Goal: Information Seeking & Learning: Learn about a topic

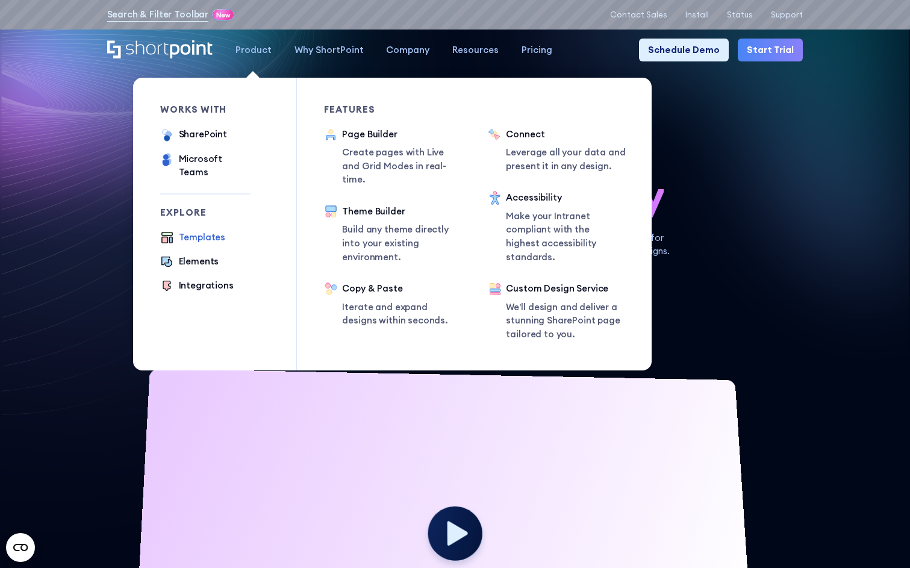
click at [206, 231] on div "Templates" at bounding box center [202, 238] width 47 height 14
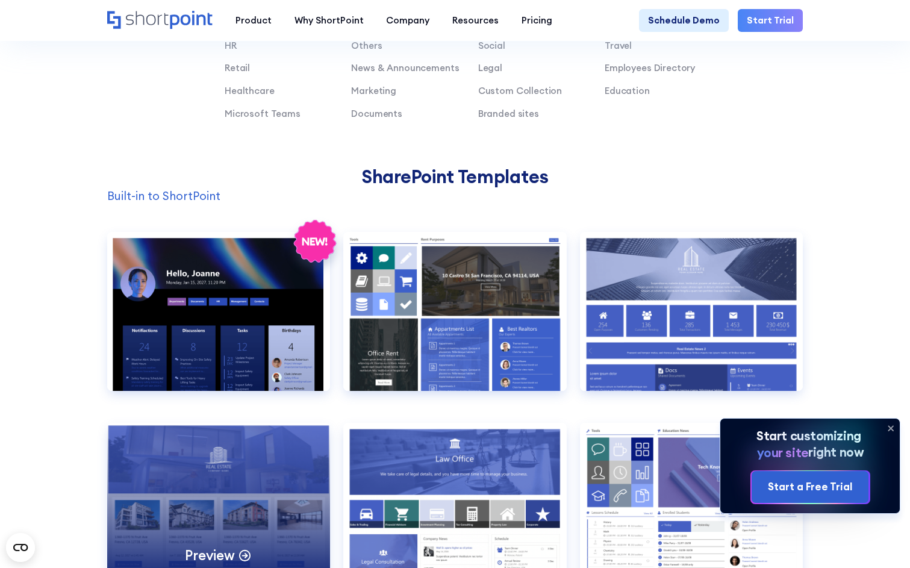
scroll to position [862, 0]
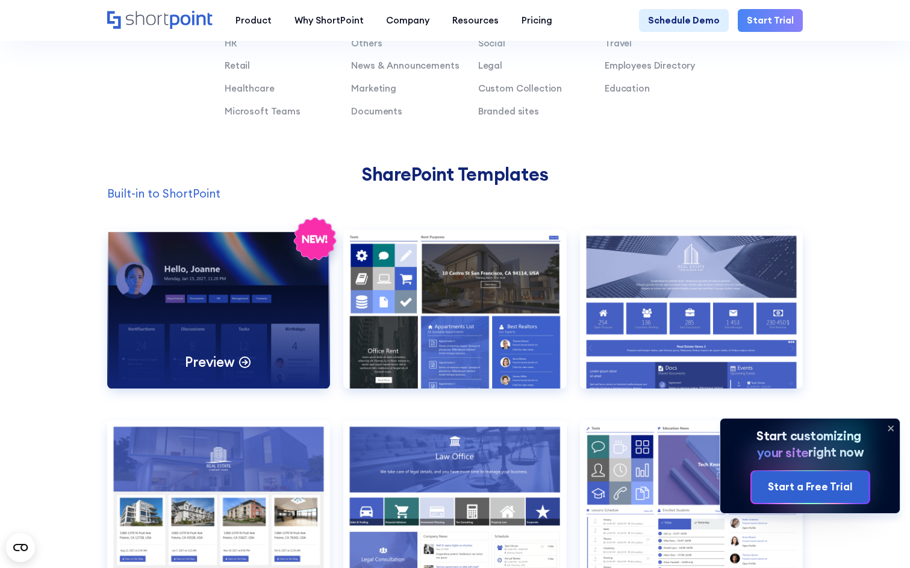
click at [243, 284] on div "Preview" at bounding box center [218, 308] width 223 height 159
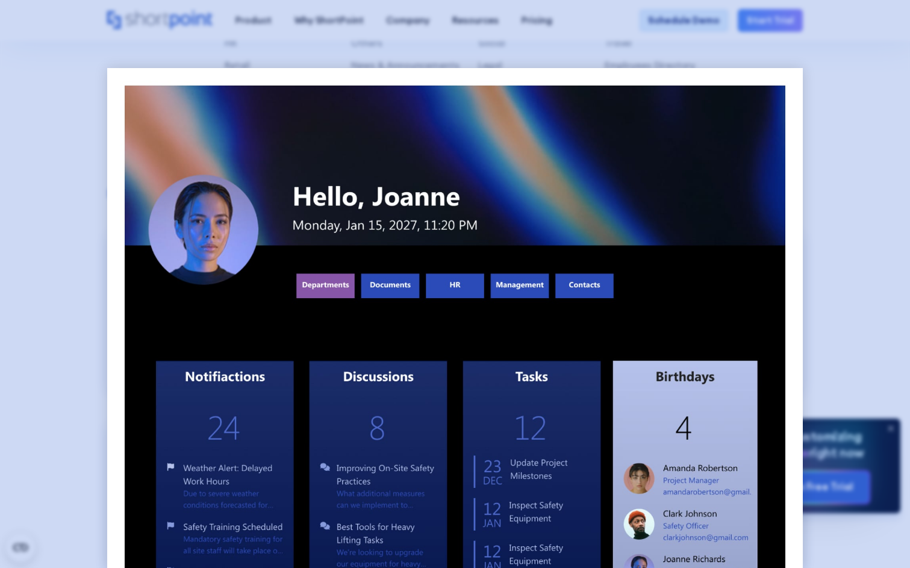
click at [26, 251] on div at bounding box center [455, 284] width 910 height 568
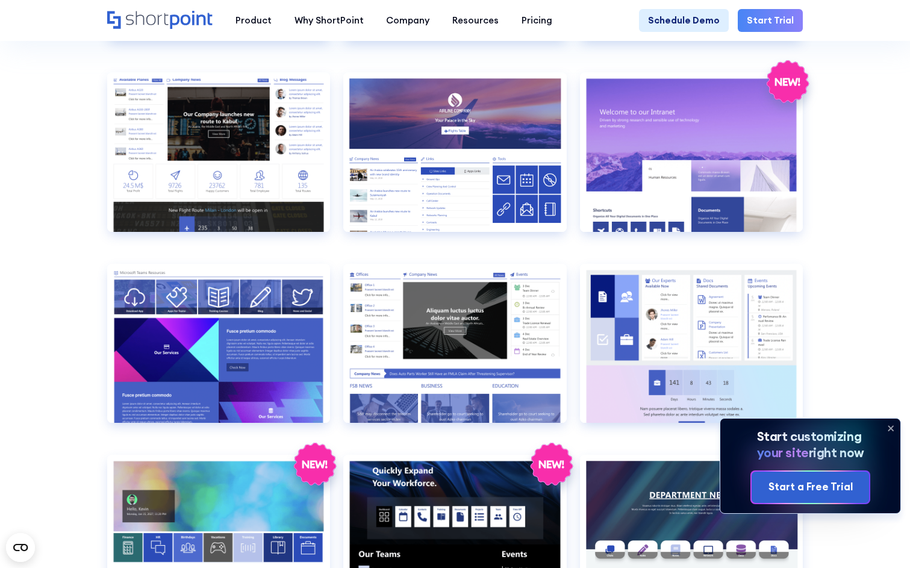
scroll to position [1402, 0]
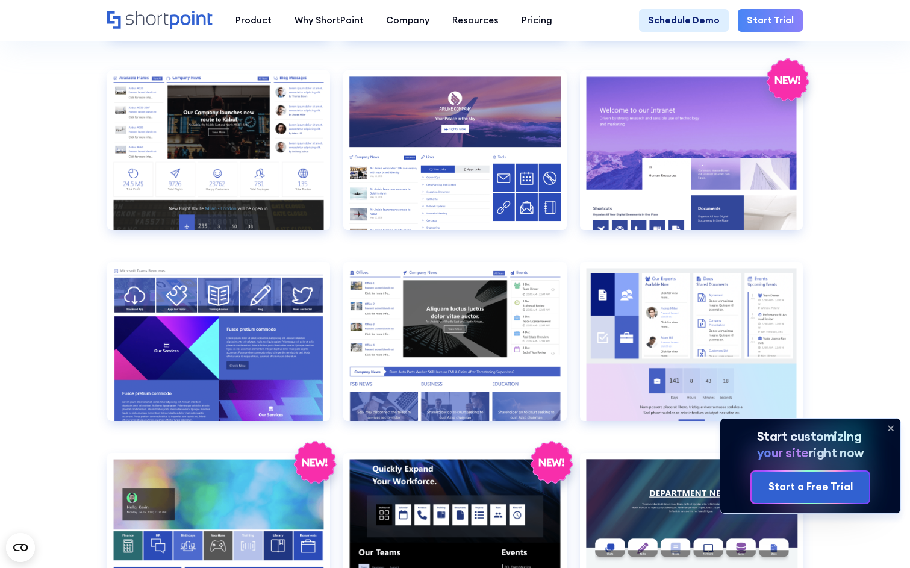
click at [90, 214] on section "SHAREPOINT INTRANET TEMPLATES Fully customizable SharePoint templates with Shor…" at bounding box center [455, 294] width 910 height 3347
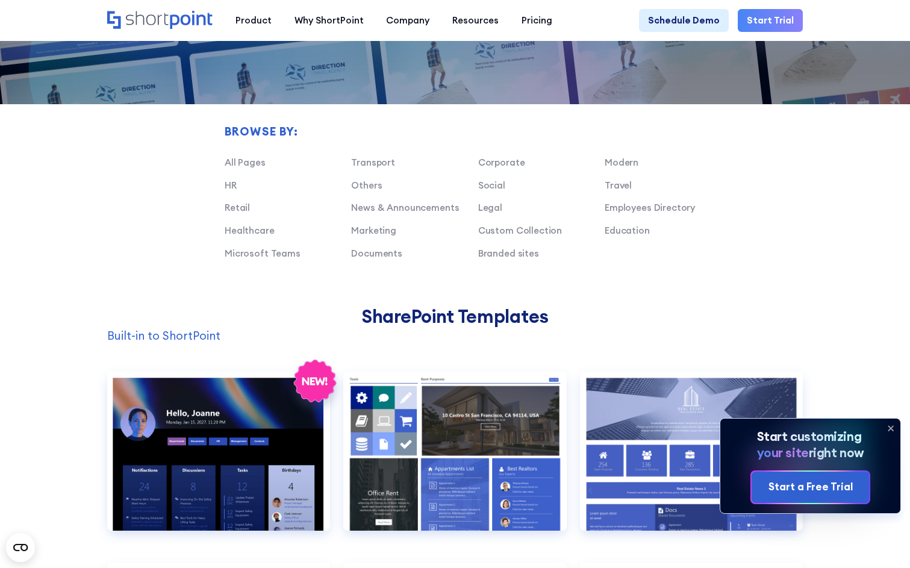
scroll to position [1281, 0]
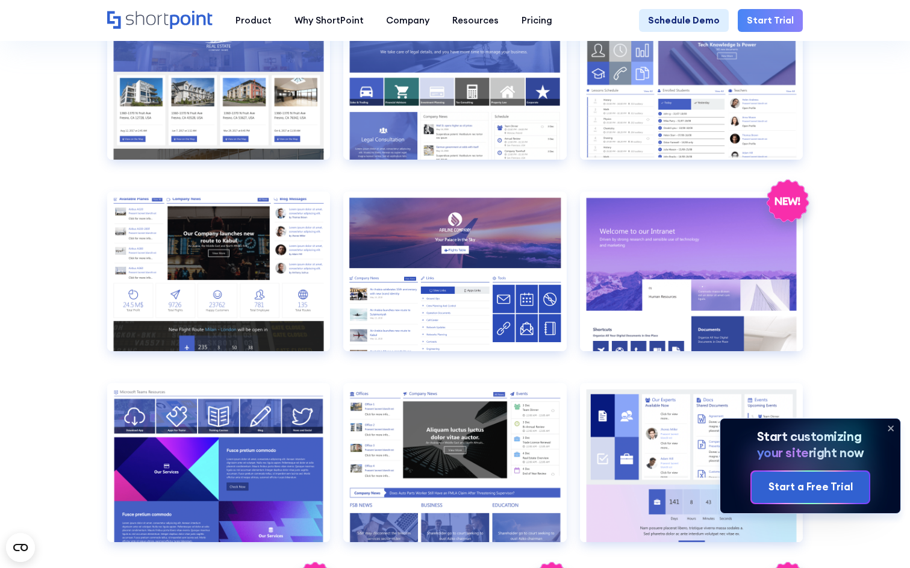
click at [37, 241] on section "SHAREPOINT INTRANET TEMPLATES Fully customizable SharePoint templates with Shor…" at bounding box center [455, 415] width 910 height 3347
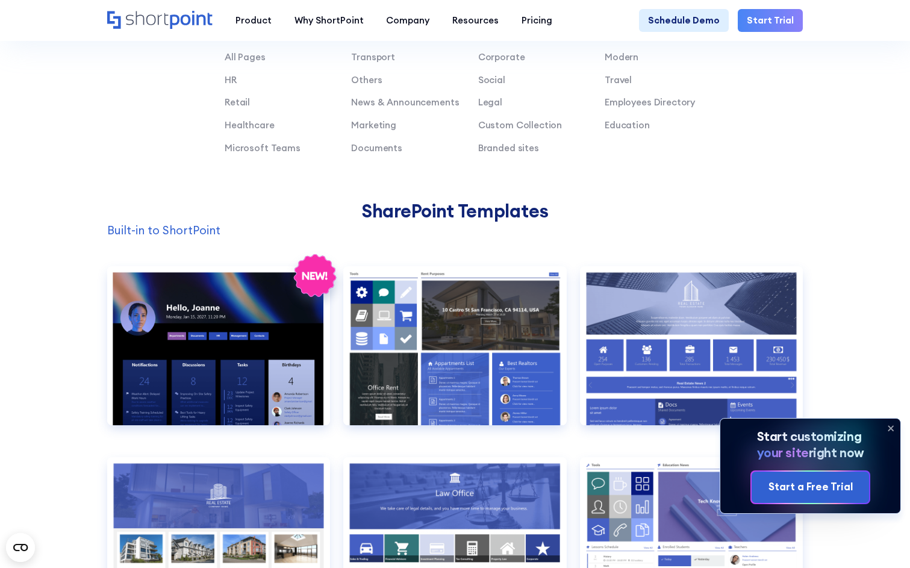
scroll to position [0, 0]
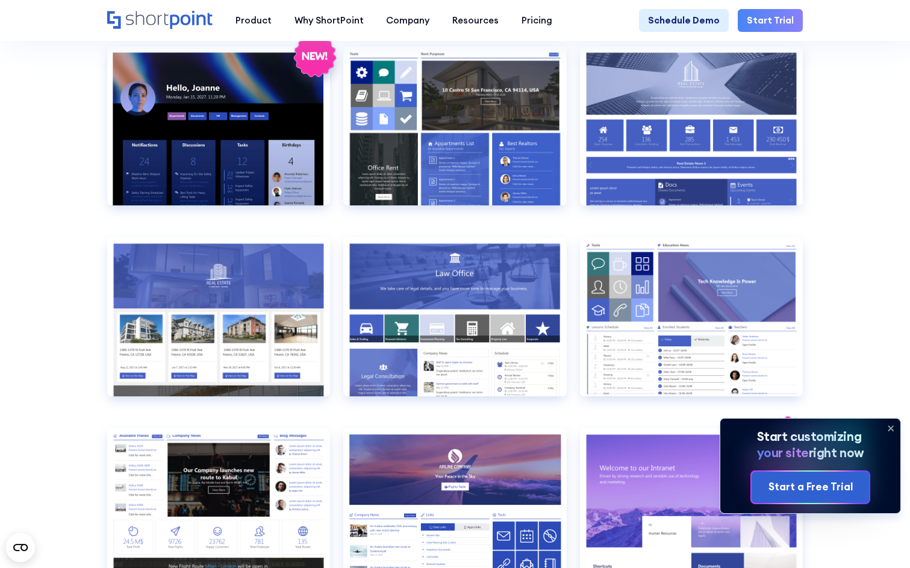
scroll to position [1046, 0]
